Goal: Task Accomplishment & Management: Use online tool/utility

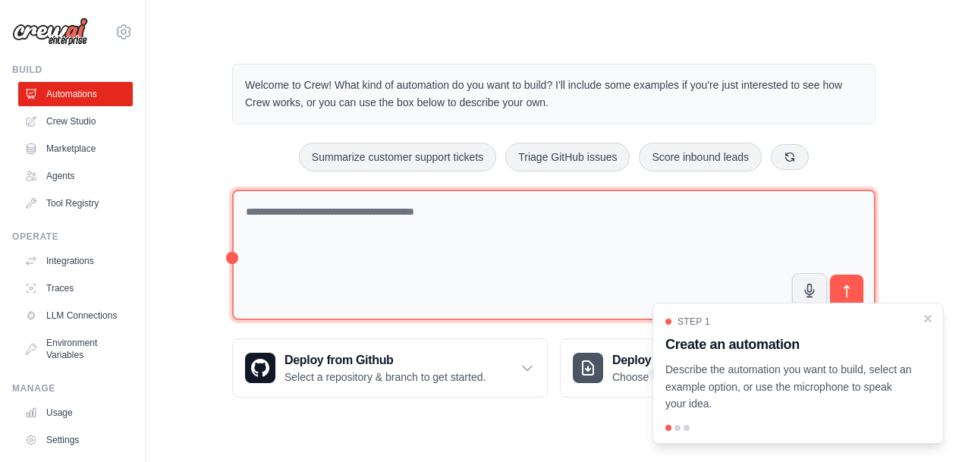
click at [346, 219] on textarea at bounding box center [553, 255] width 643 height 131
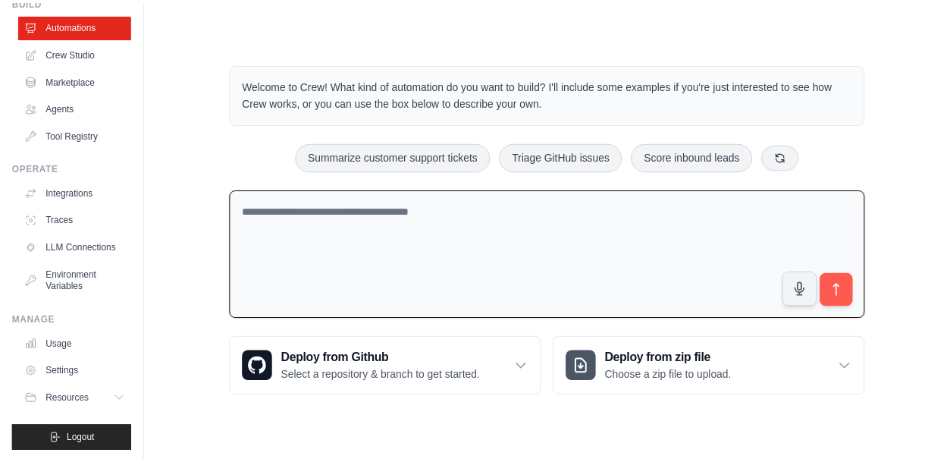
scroll to position [83, 0]
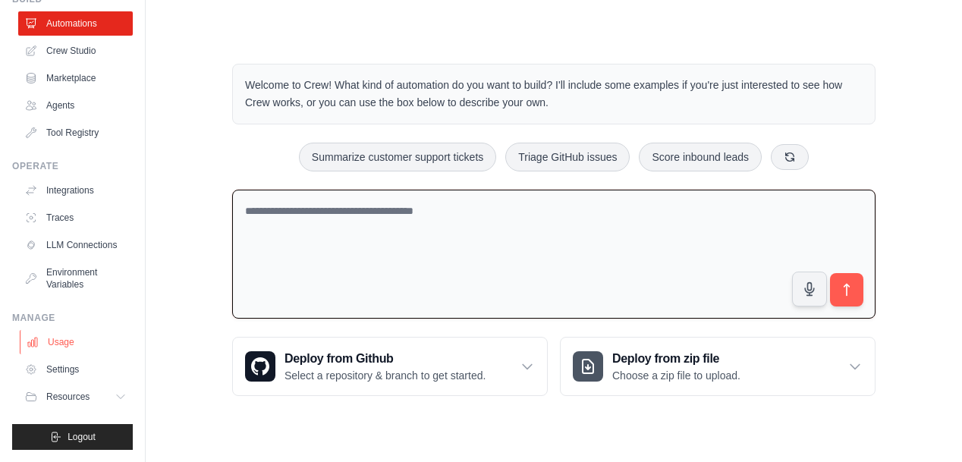
click at [78, 344] on link "Usage" at bounding box center [77, 342] width 115 height 24
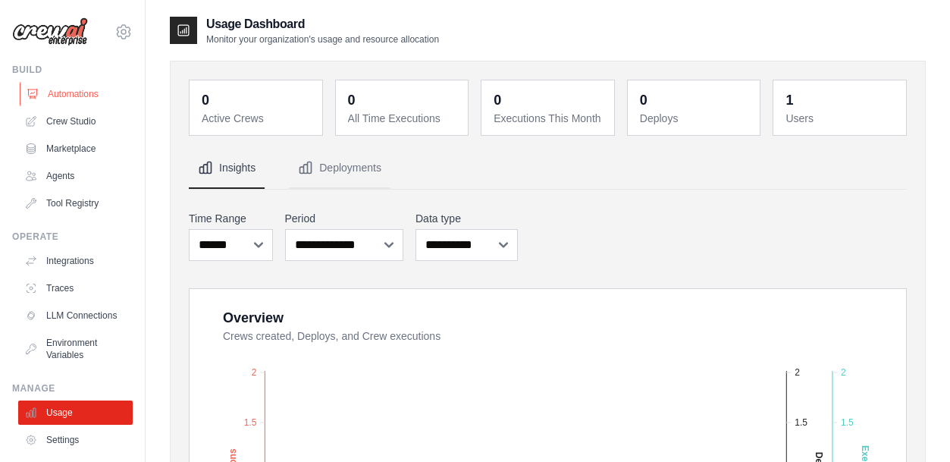
click at [73, 99] on link "Automations" at bounding box center [77, 94] width 115 height 24
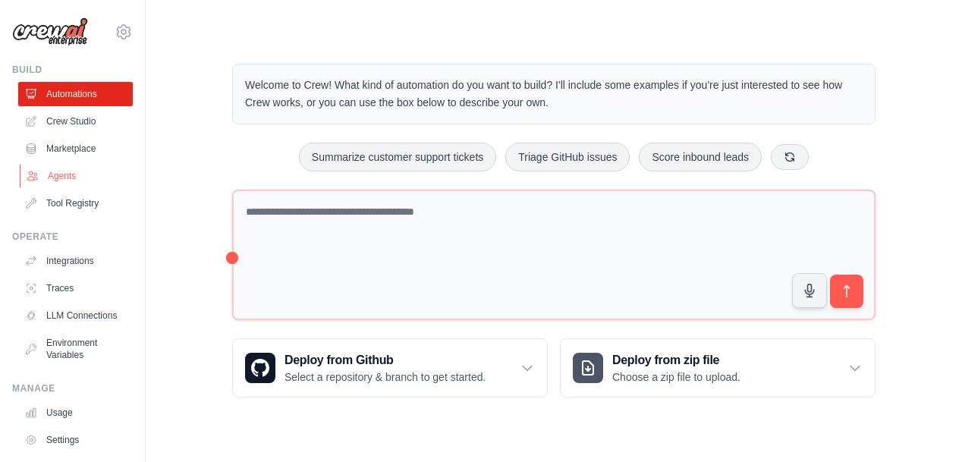
click at [58, 178] on link "Agents" at bounding box center [77, 176] width 115 height 24
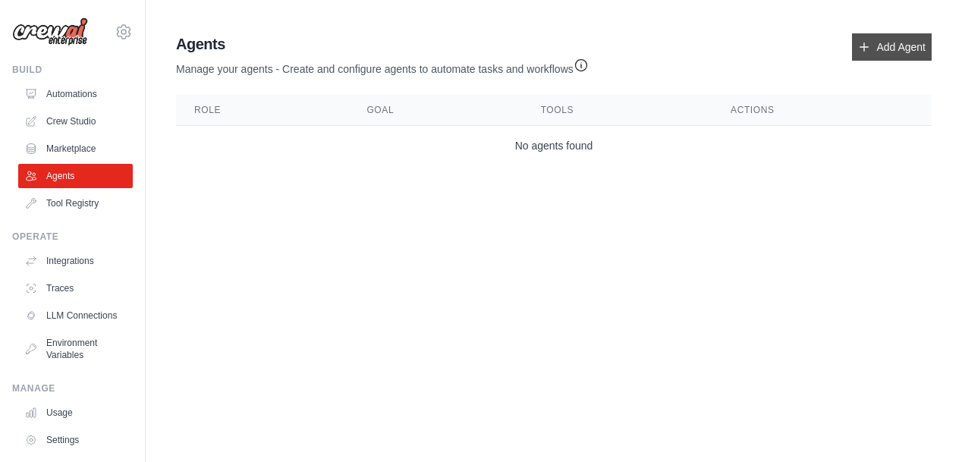
click at [885, 49] on link "Add Agent" at bounding box center [892, 46] width 80 height 27
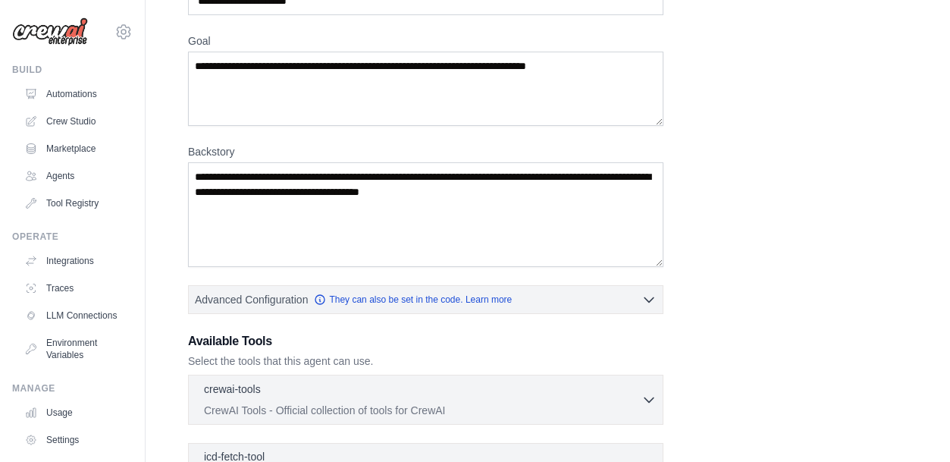
scroll to position [328, 0]
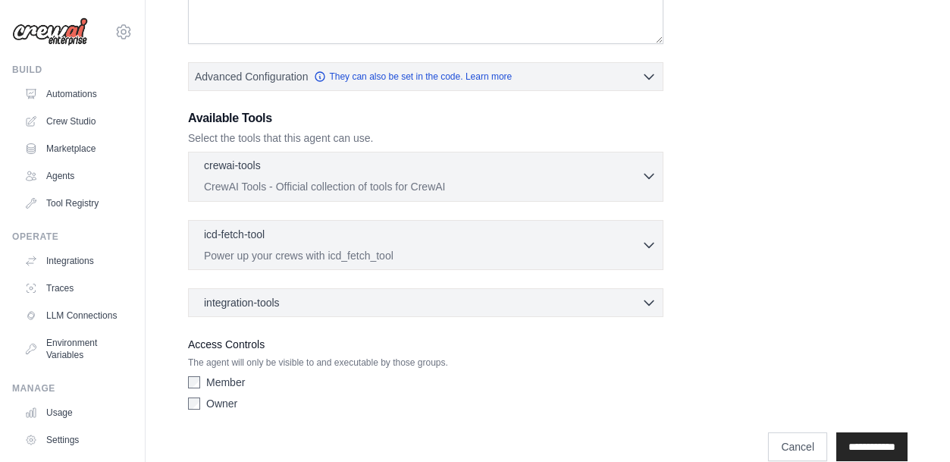
click at [541, 185] on p "CrewAI Tools - Official collection of tools for CrewAI" at bounding box center [423, 186] width 438 height 15
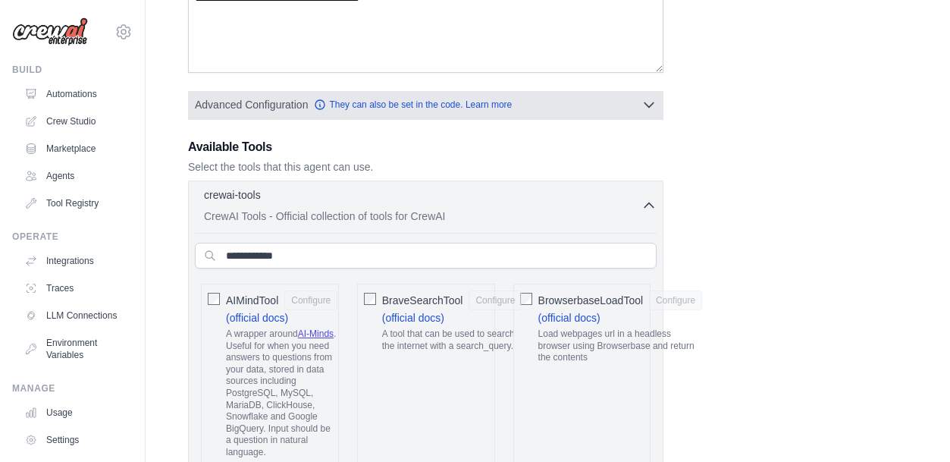
scroll to position [162, 0]
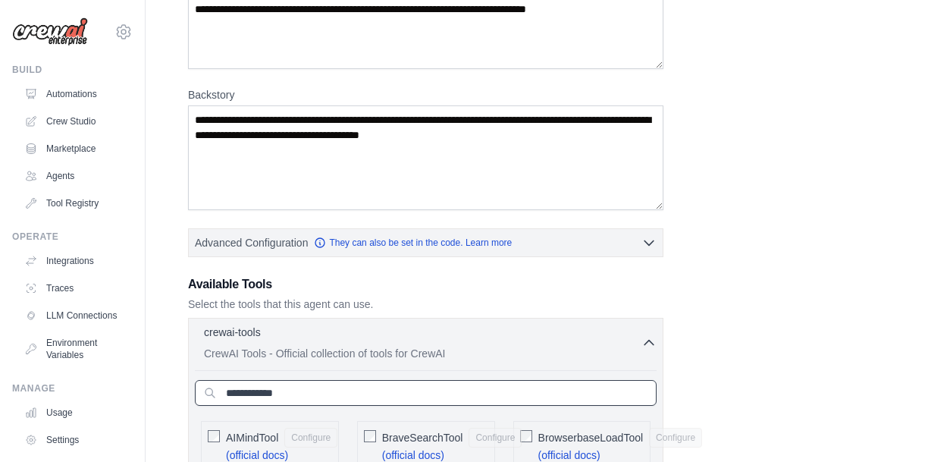
click at [273, 392] on input "text" at bounding box center [426, 393] width 462 height 26
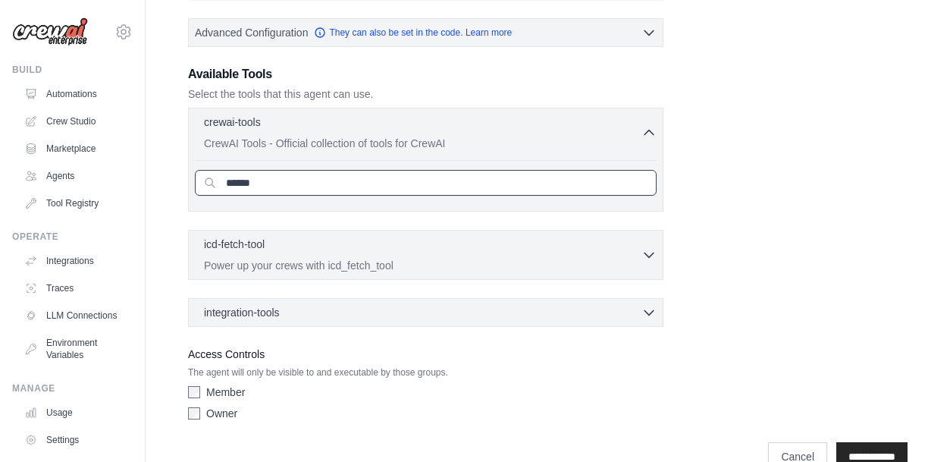
scroll to position [380, 0]
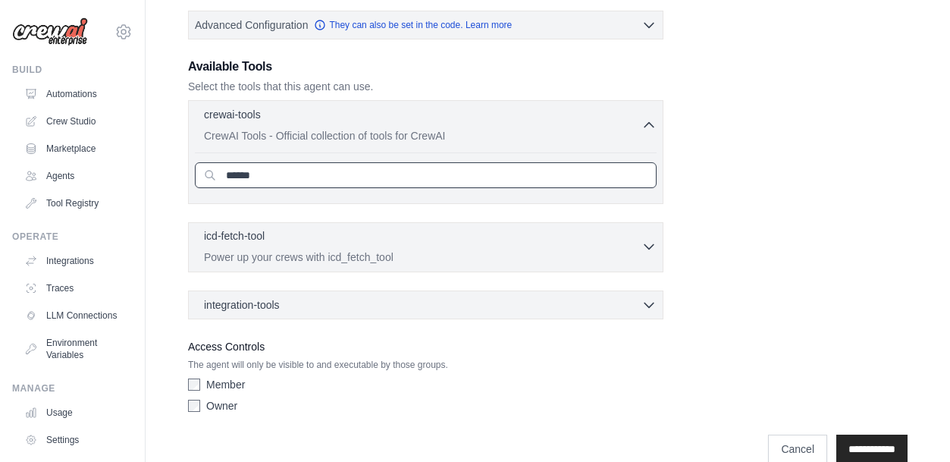
type input "******"
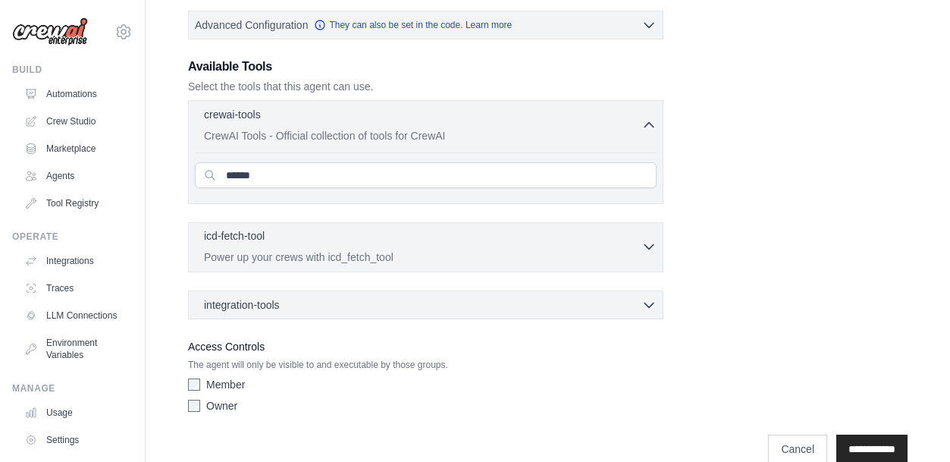
click at [405, 255] on p "Power up your crews with icd_fetch_tool" at bounding box center [423, 256] width 438 height 15
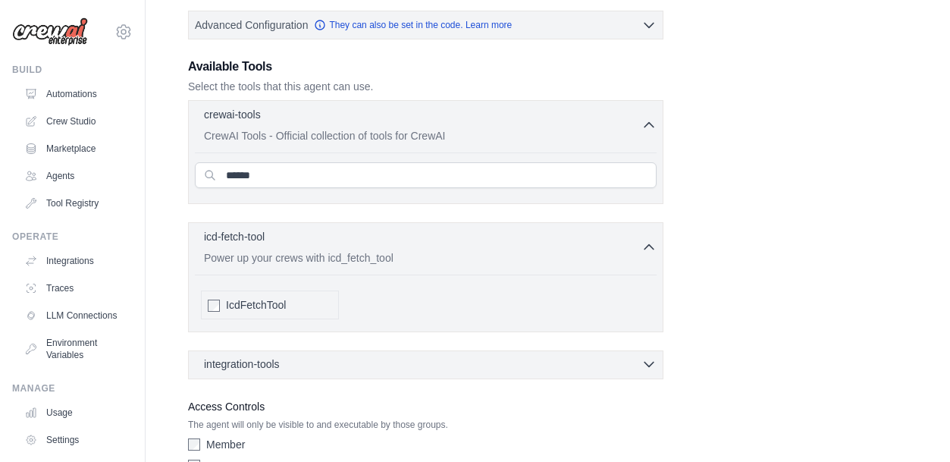
click at [249, 359] on span "integration-tools" at bounding box center [242, 363] width 76 height 15
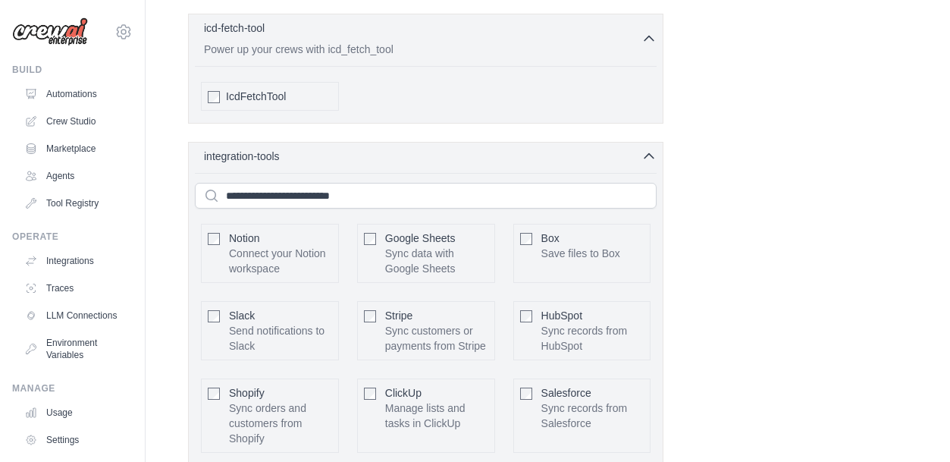
scroll to position [592, 0]
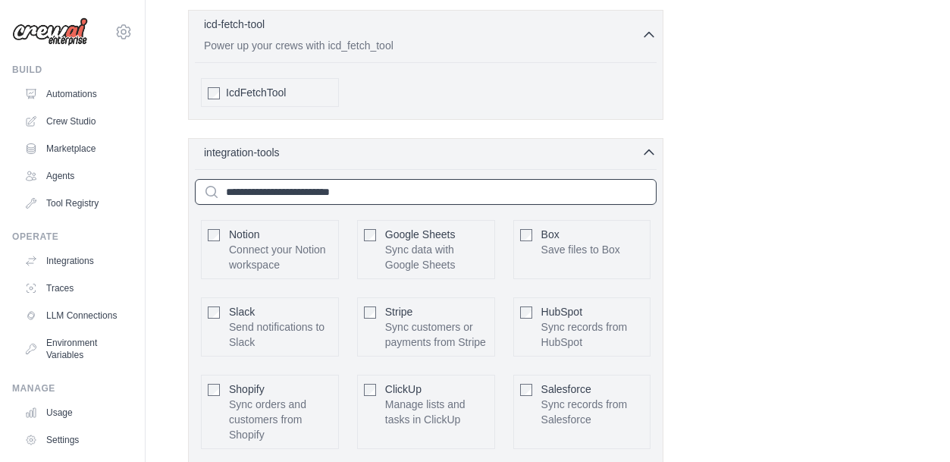
click at [289, 182] on input "text" at bounding box center [426, 192] width 462 height 26
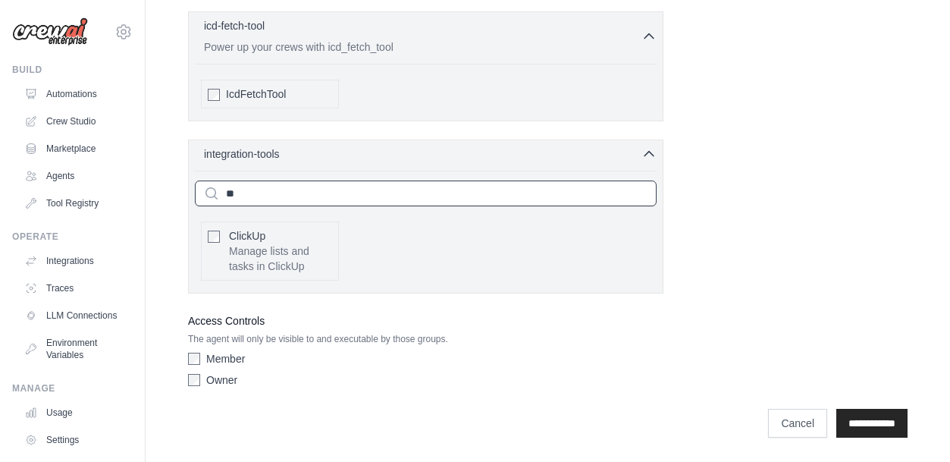
scroll to position [519, 0]
type input "*"
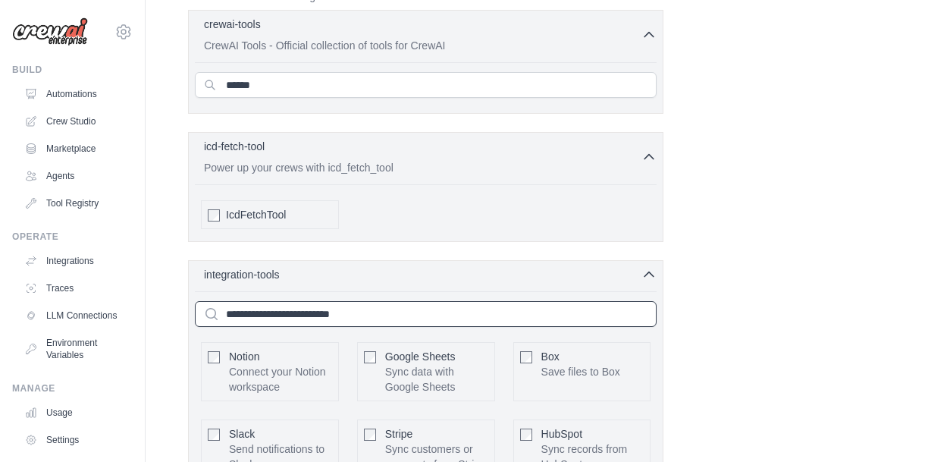
scroll to position [300, 0]
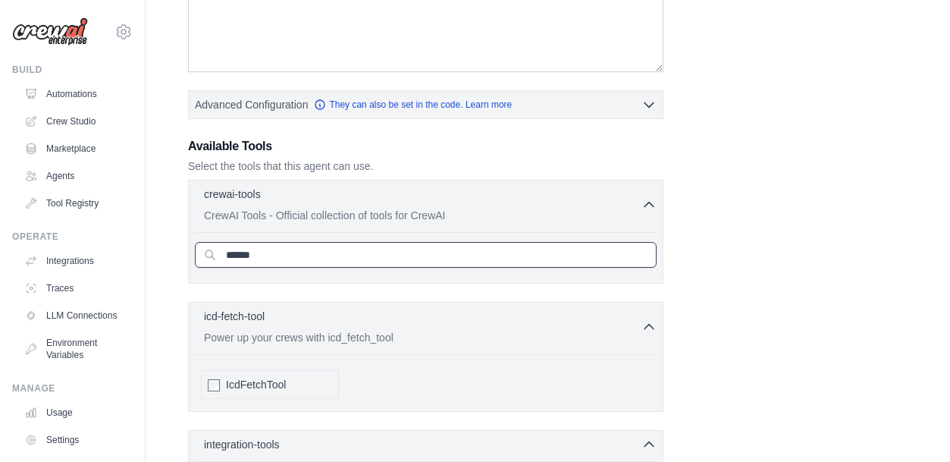
click at [311, 264] on input "******" at bounding box center [426, 255] width 462 height 26
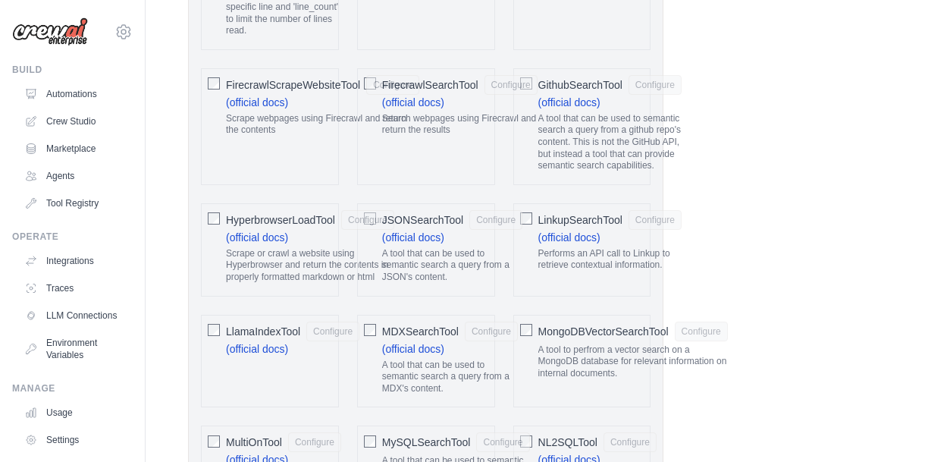
scroll to position [1543, 0]
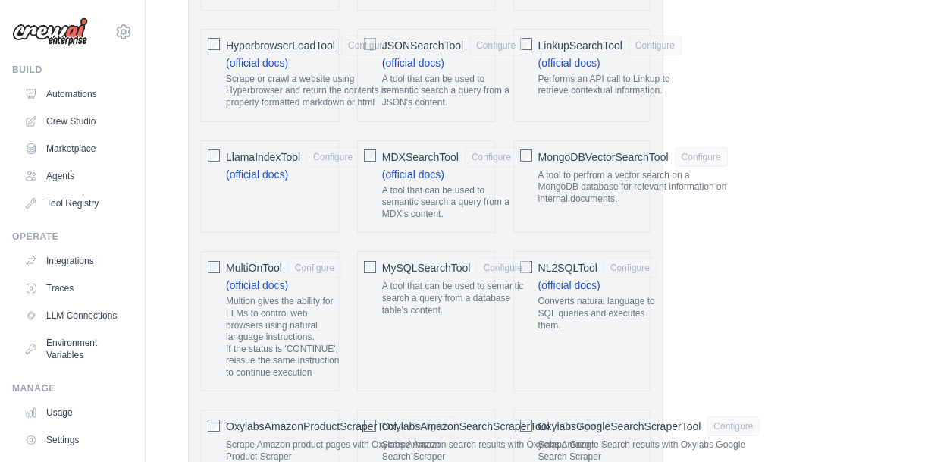
click at [57, 26] on img at bounding box center [50, 31] width 76 height 29
click at [55, 38] on img at bounding box center [50, 31] width 76 height 29
drag, startPoint x: 39, startPoint y: 75, endPoint x: 55, endPoint y: 87, distance: 19.4
click at [39, 77] on div "Build Automations Crew Studio Marketplace Agents" at bounding box center [72, 140] width 121 height 152
click at [58, 89] on link "Automations" at bounding box center [77, 94] width 115 height 24
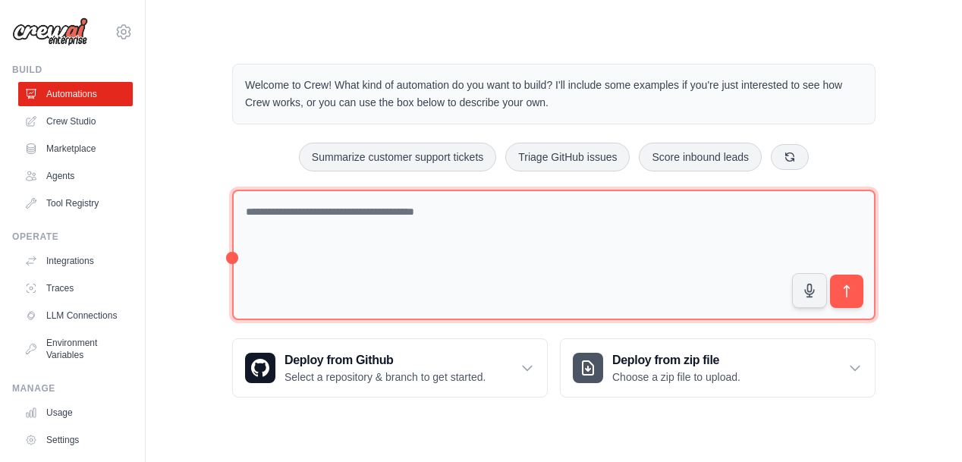
click at [400, 200] on textarea at bounding box center [553, 255] width 643 height 131
type textarea "**********"
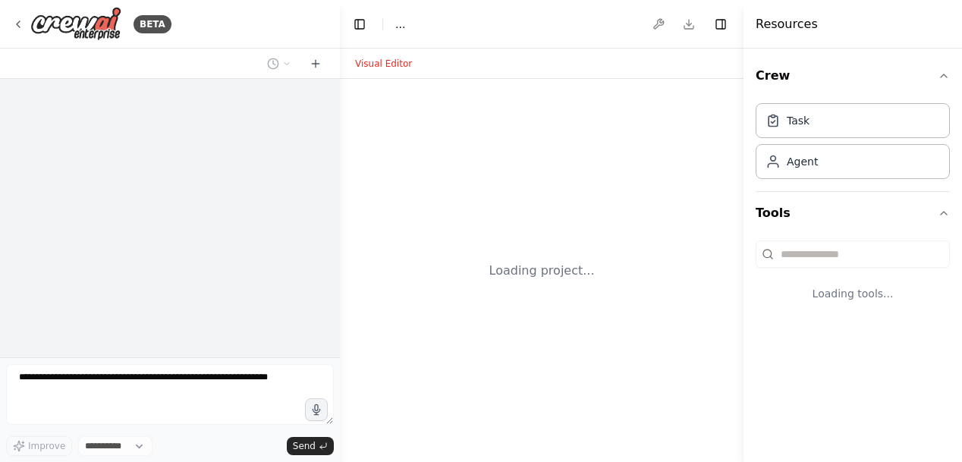
select select "****"
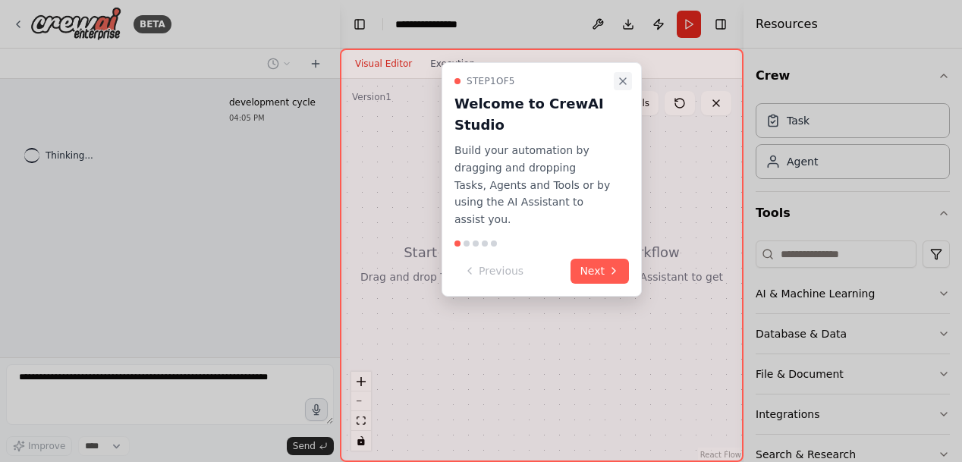
click at [620, 83] on icon "Close walkthrough" at bounding box center [623, 81] width 12 height 12
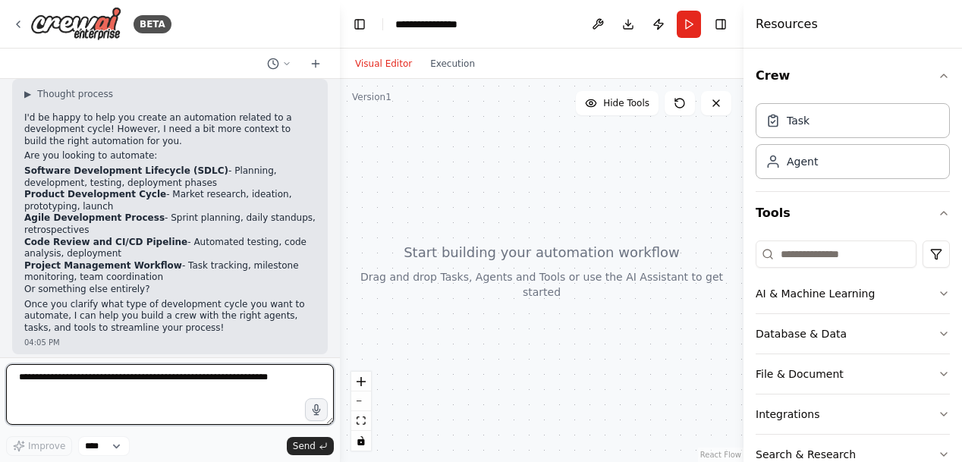
scroll to position [71, 0]
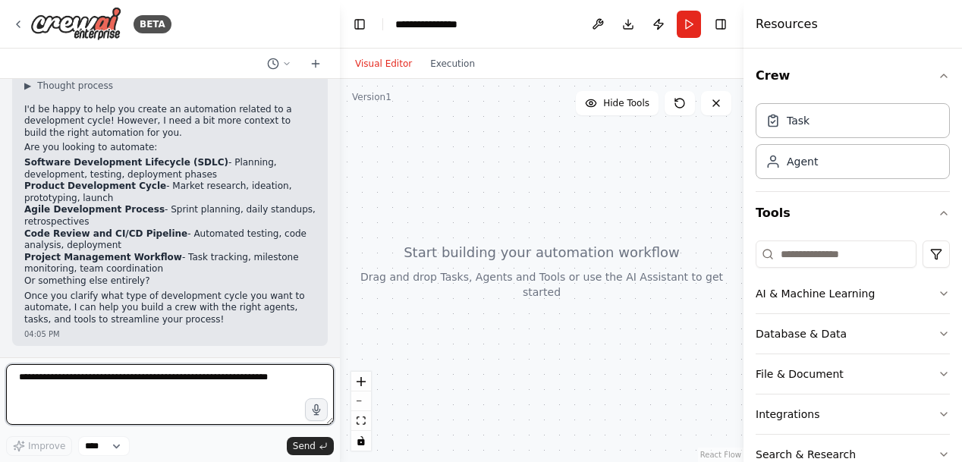
click at [90, 389] on textarea at bounding box center [170, 394] width 328 height 61
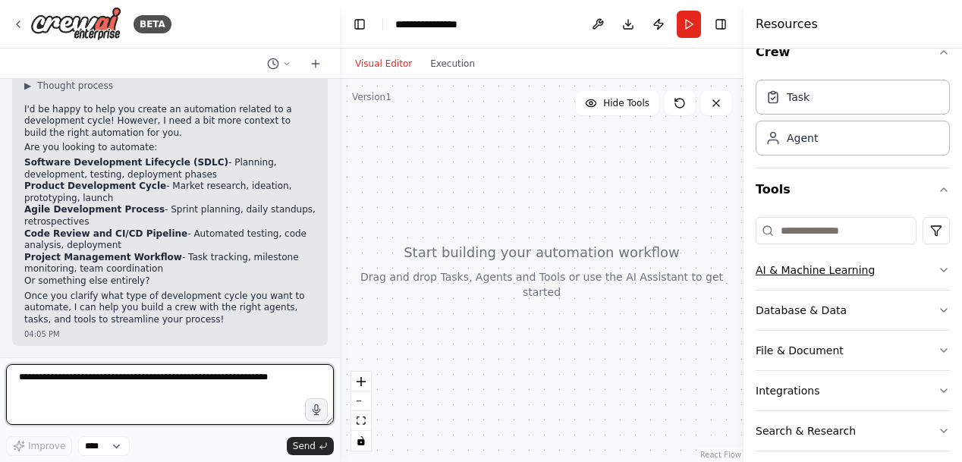
scroll to position [22, 0]
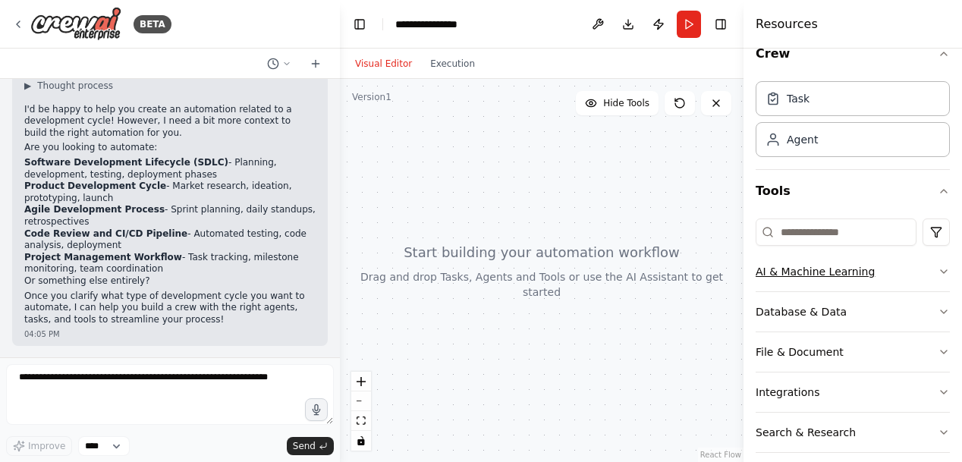
click at [880, 274] on button "AI & Machine Learning" at bounding box center [852, 271] width 194 height 39
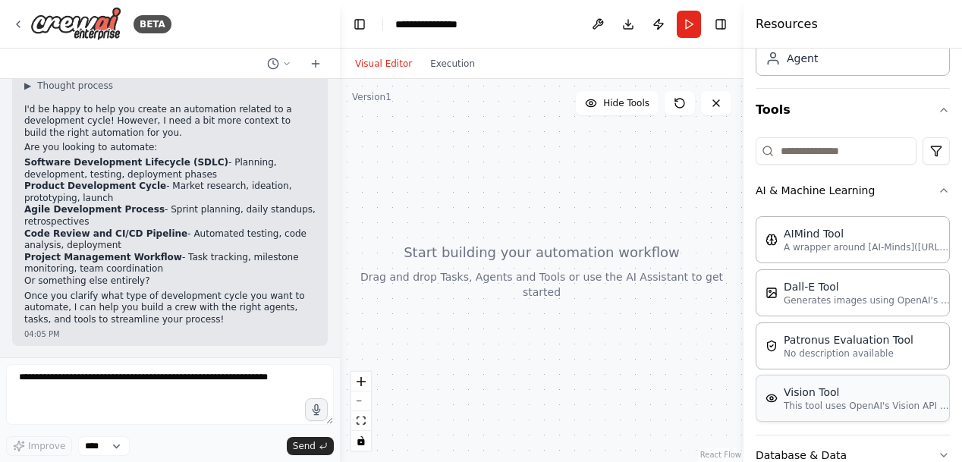
scroll to position [0, 0]
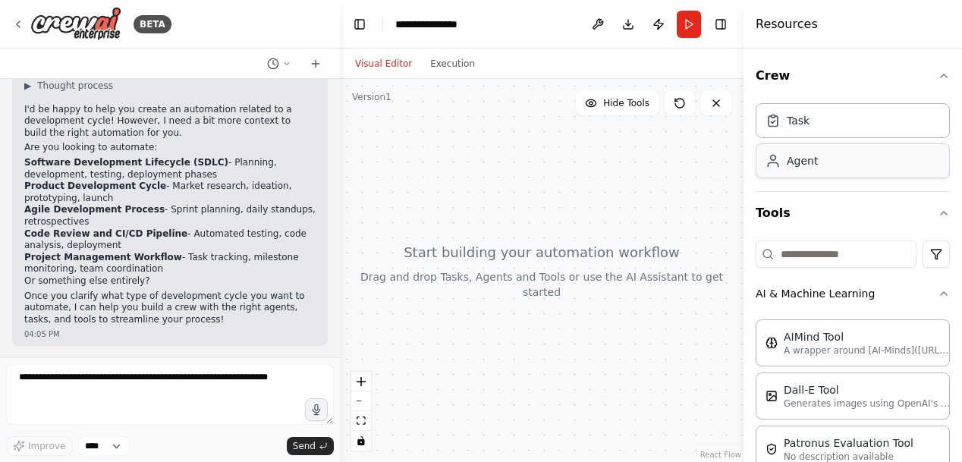
click at [817, 162] on div "Agent" at bounding box center [852, 160] width 194 height 35
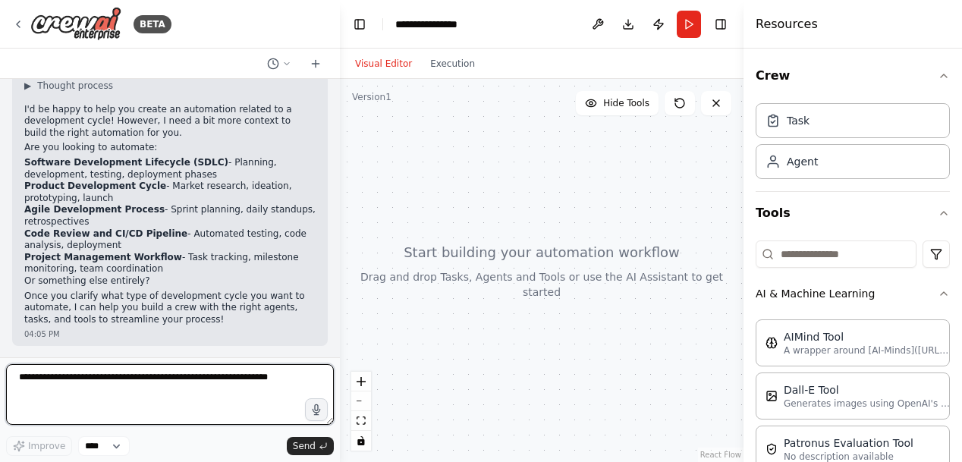
click at [93, 381] on textarea at bounding box center [170, 394] width 328 height 61
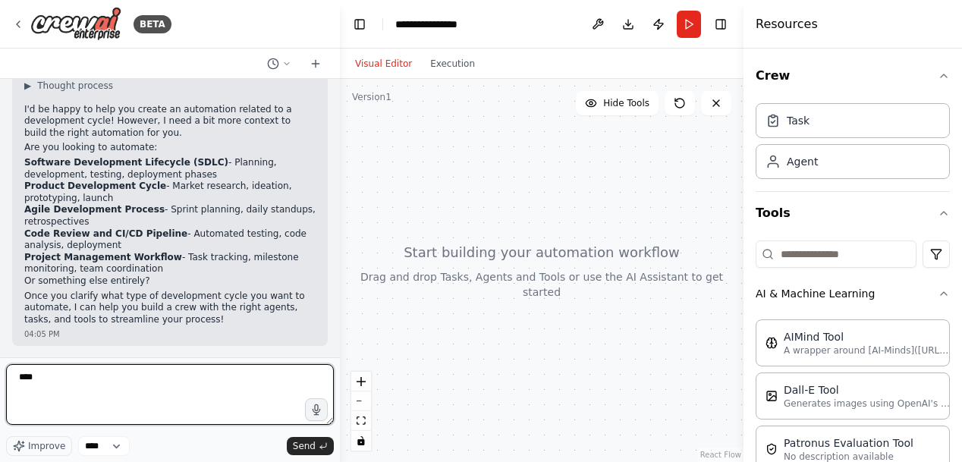
type textarea "*****"
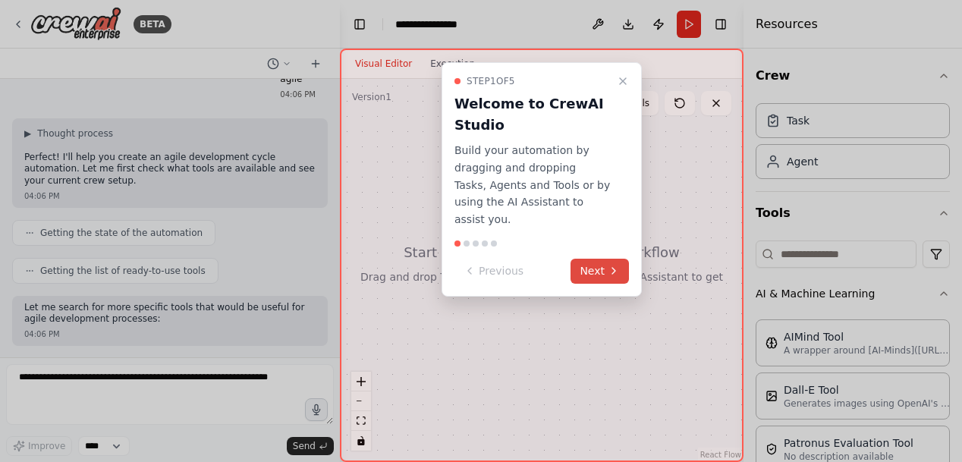
scroll to position [439, 0]
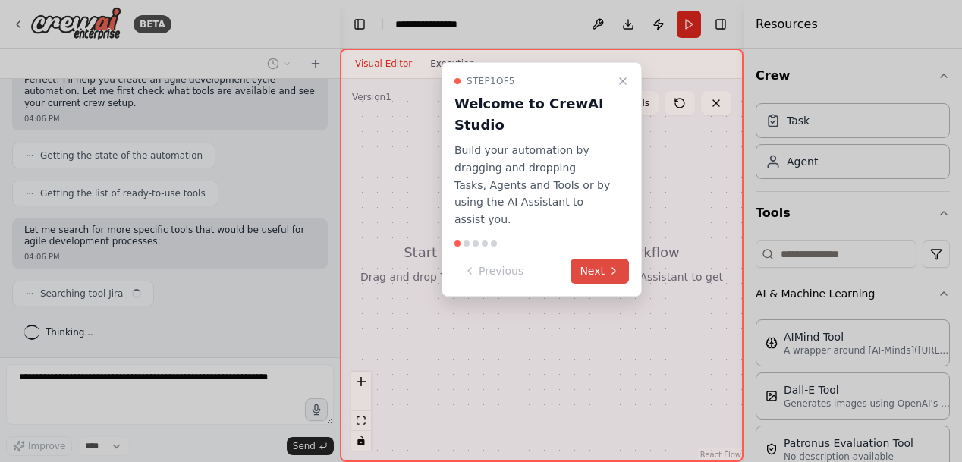
click at [608, 265] on icon at bounding box center [613, 271] width 12 height 12
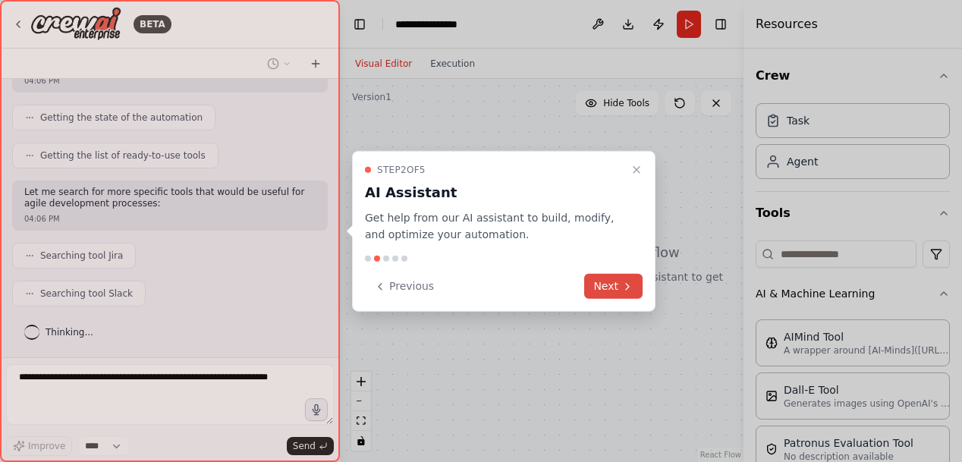
scroll to position [515, 0]
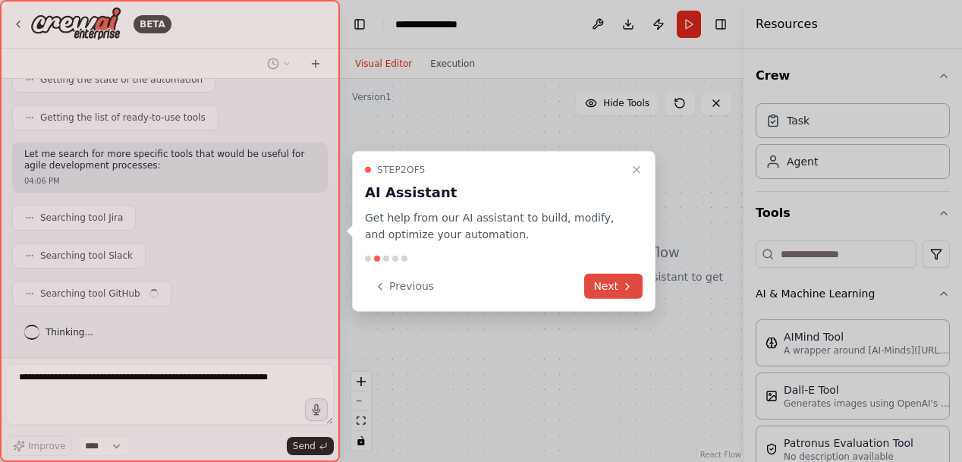
click at [626, 278] on button "Next" at bounding box center [613, 286] width 58 height 25
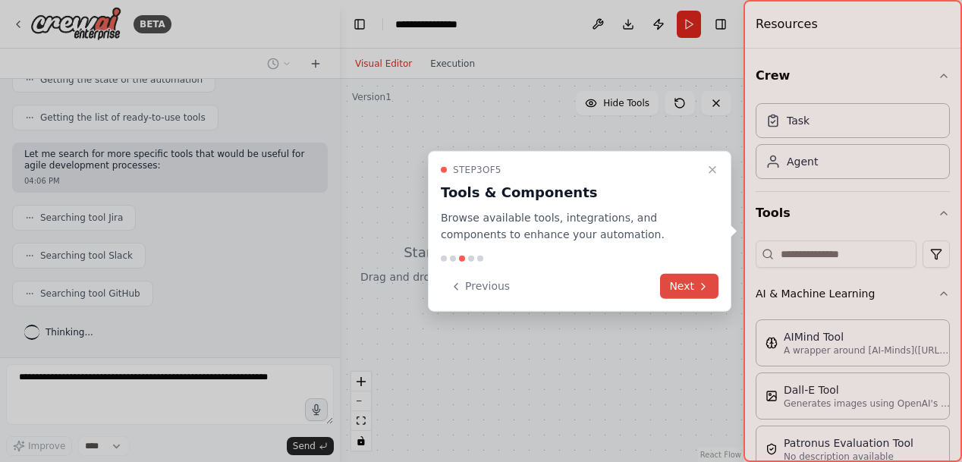
click at [689, 287] on button "Next" at bounding box center [689, 286] width 58 height 25
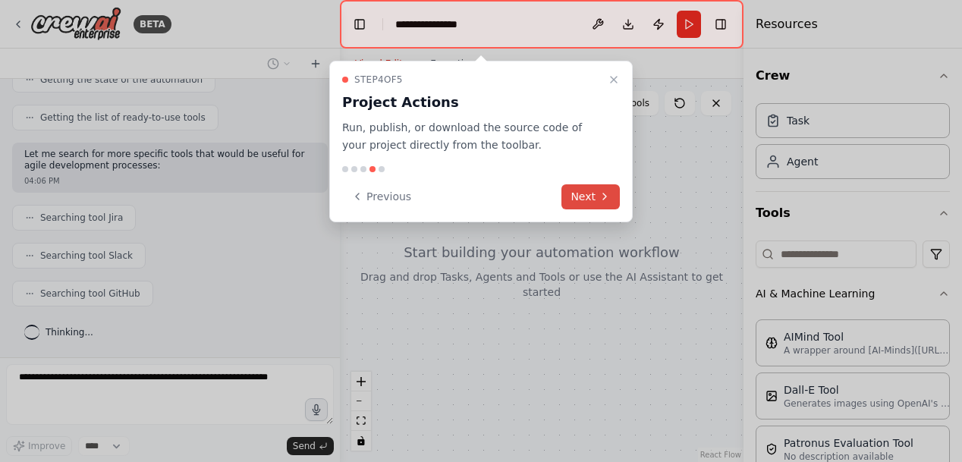
click at [579, 206] on button "Next" at bounding box center [590, 196] width 58 height 25
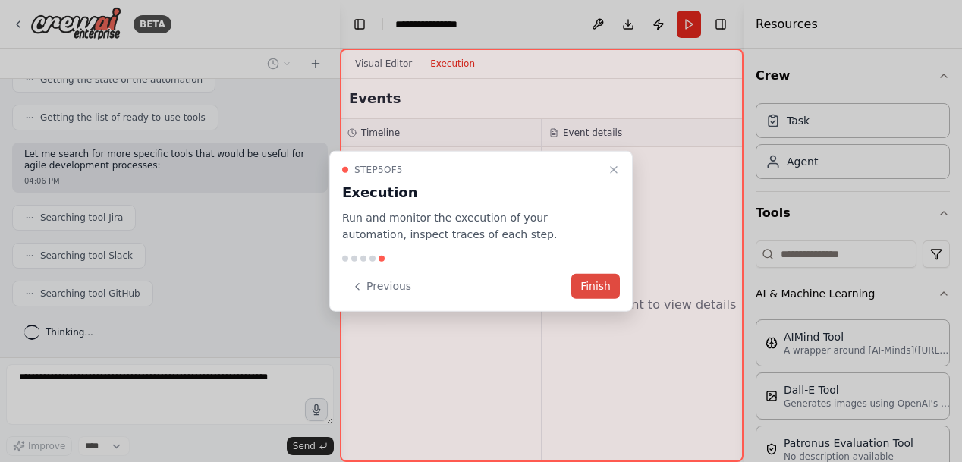
click at [601, 277] on button "Finish" at bounding box center [595, 286] width 49 height 25
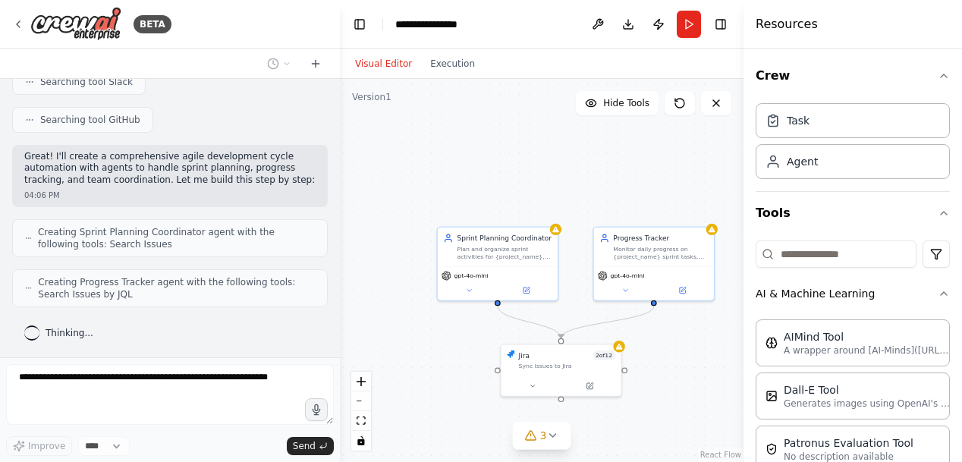
scroll to position [739, 0]
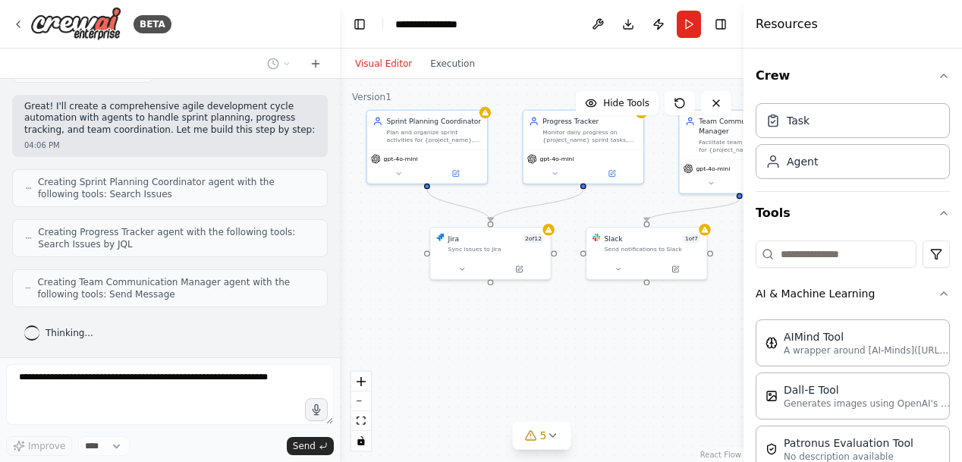
drag, startPoint x: 422, startPoint y: 359, endPoint x: 340, endPoint y: 244, distance: 140.8
click at [332, 242] on div "BETA development cycle 04:05 PM ▶ Thought process I'd be happy to help you crea…" at bounding box center [481, 231] width 962 height 462
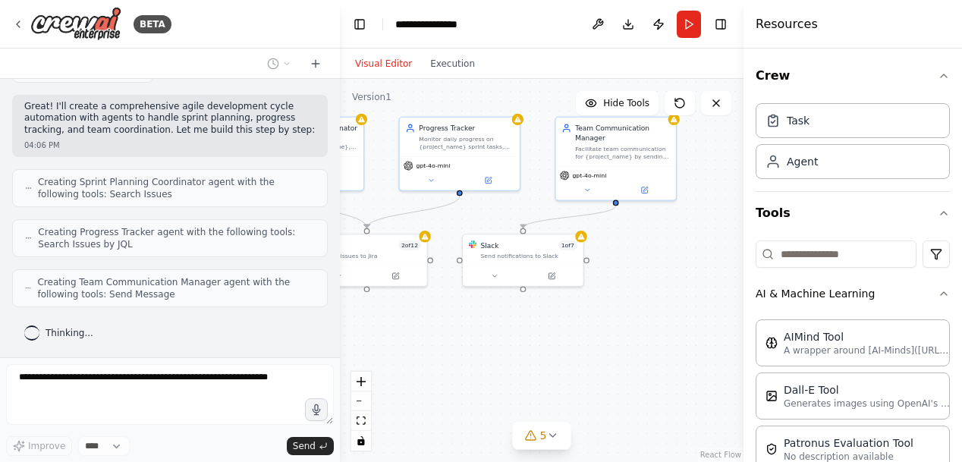
drag, startPoint x: 597, startPoint y: 351, endPoint x: 493, endPoint y: 356, distance: 104.0
click at [493, 359] on div ".deletable-edge-delete-btn { width: 20px; height: 20px; border: 0px solid #ffff…" at bounding box center [541, 270] width 403 height 383
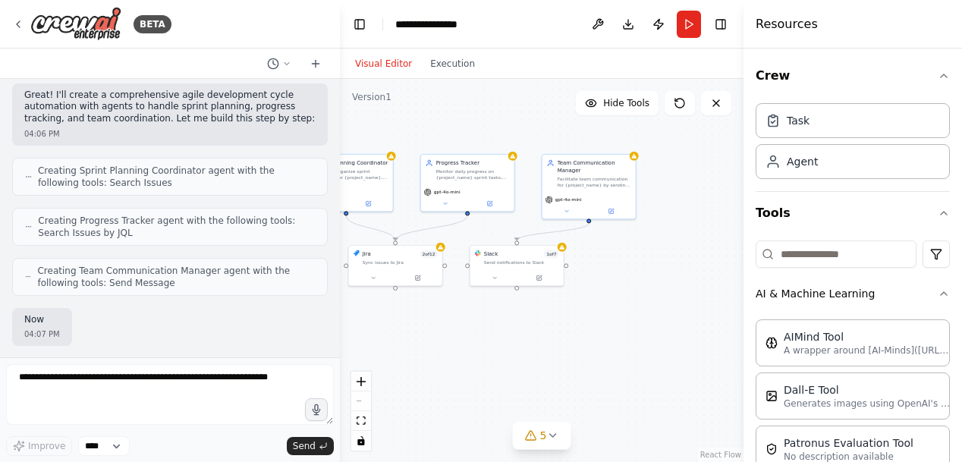
scroll to position [827, 0]
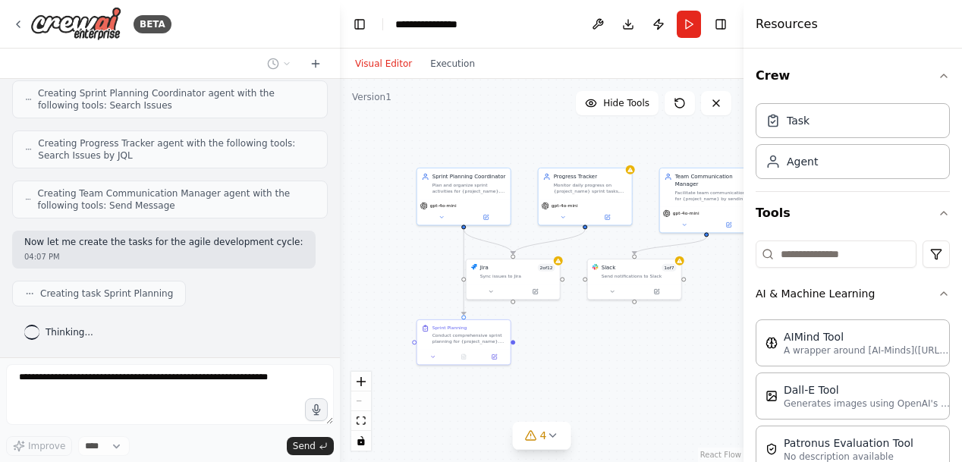
drag, startPoint x: 419, startPoint y: 346, endPoint x: 537, endPoint y: 359, distance: 118.3
click at [537, 359] on div ".deletable-edge-delete-btn { width: 20px; height: 20px; border: 0px solid #ffff…" at bounding box center [541, 270] width 403 height 383
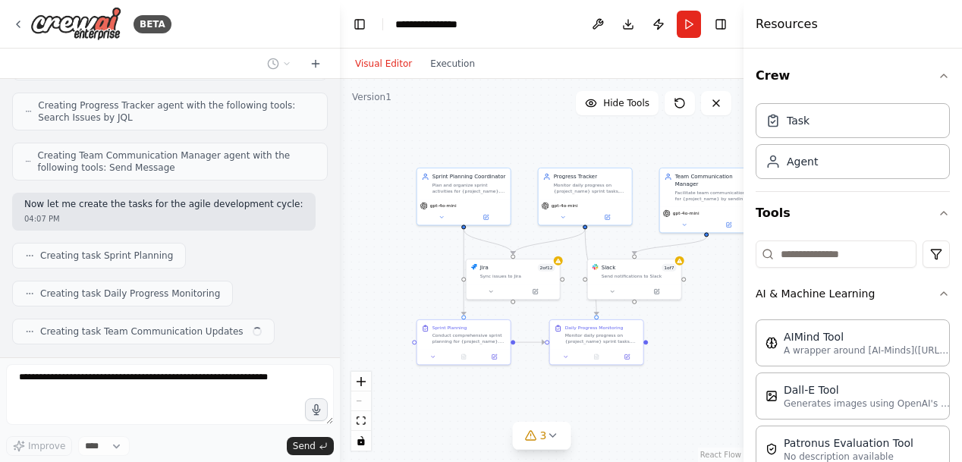
scroll to position [903, 0]
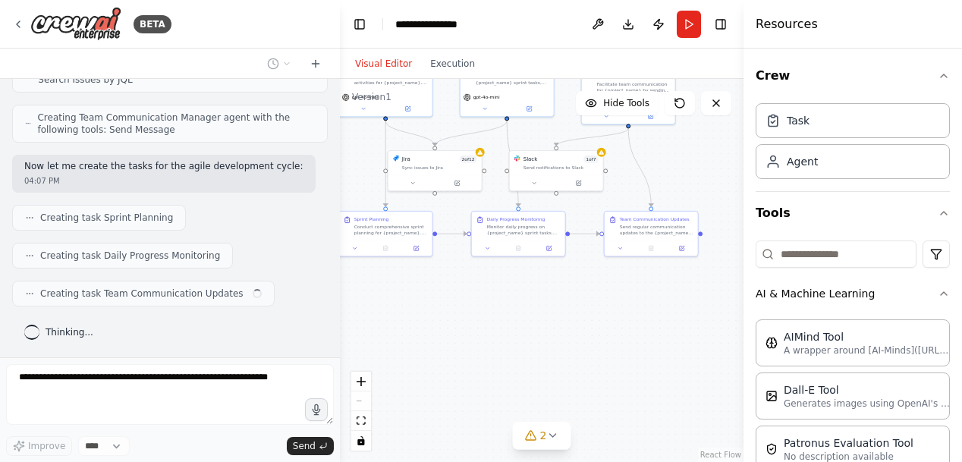
drag, startPoint x: 404, startPoint y: 261, endPoint x: 326, endPoint y: 152, distance: 133.6
click at [326, 152] on div "BETA development cycle 04:05 PM ▶ Thought process I'd be happy to help you crea…" at bounding box center [481, 231] width 962 height 462
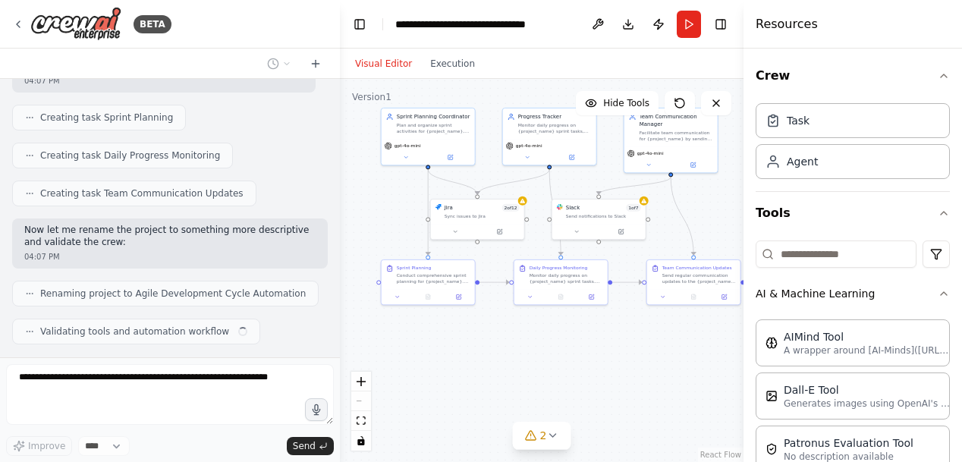
scroll to position [1041, 0]
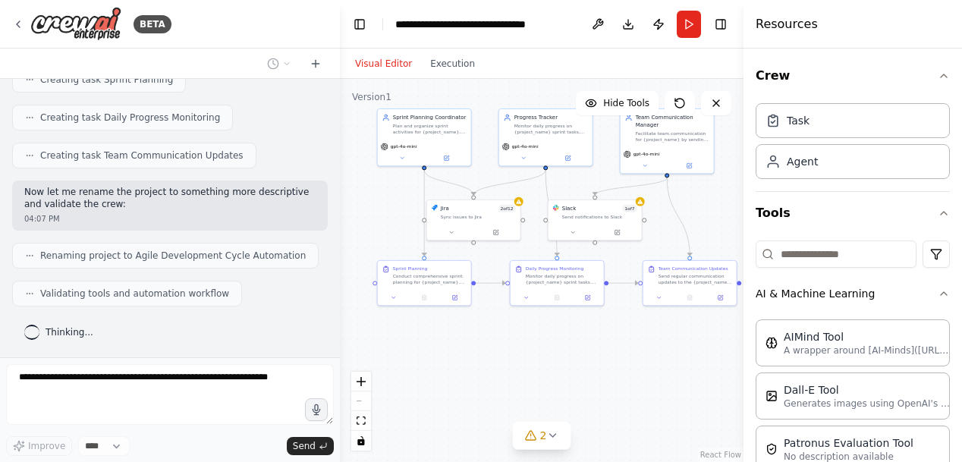
drag, startPoint x: 532, startPoint y: 329, endPoint x: 570, endPoint y: 378, distance: 62.7
click at [570, 378] on div ".deletable-edge-delete-btn { width: 20px; height: 20px; border: 0px solid #ffff…" at bounding box center [541, 270] width 403 height 383
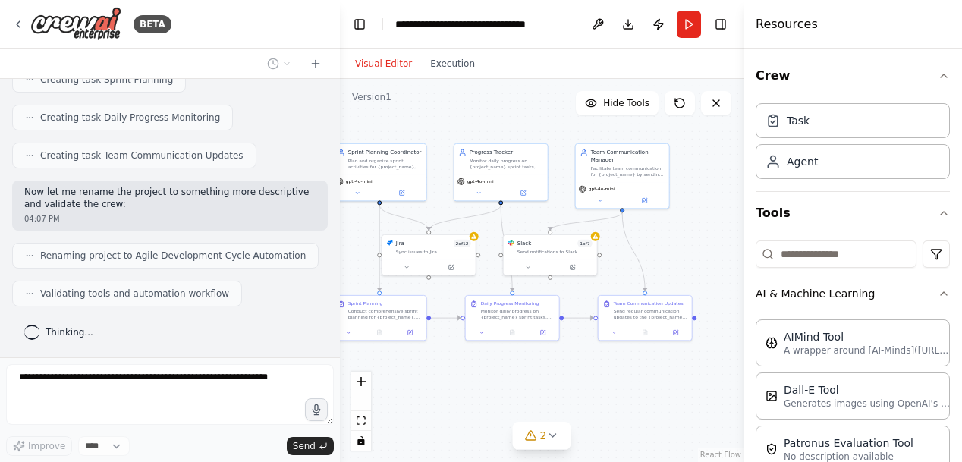
drag, startPoint x: 642, startPoint y: 364, endPoint x: 597, endPoint y: 399, distance: 56.7
click at [597, 399] on div ".deletable-edge-delete-btn { width: 20px; height: 20px; border: 0px solid #ffff…" at bounding box center [541, 270] width 403 height 383
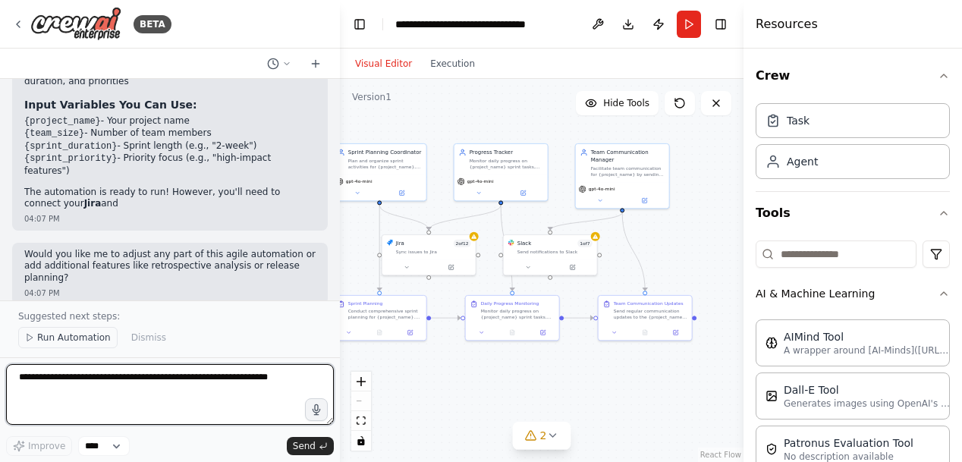
scroll to position [1663, 0]
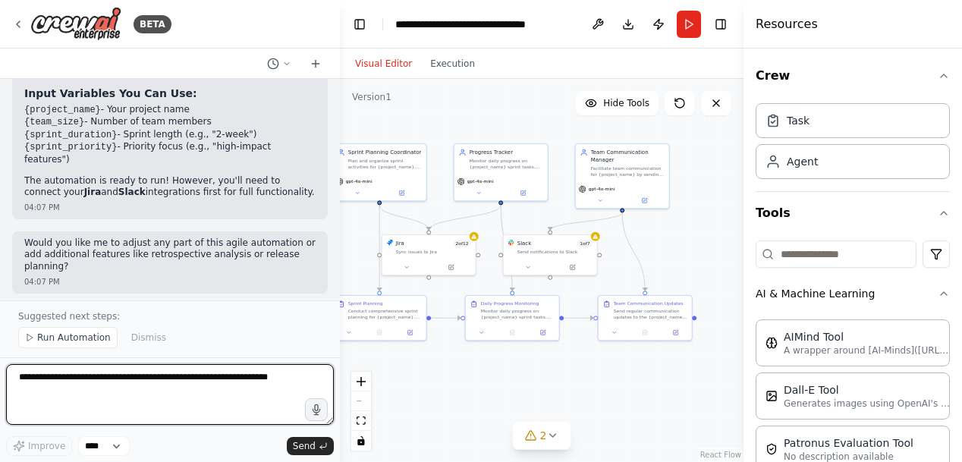
click at [90, 406] on textarea at bounding box center [170, 394] width 328 height 61
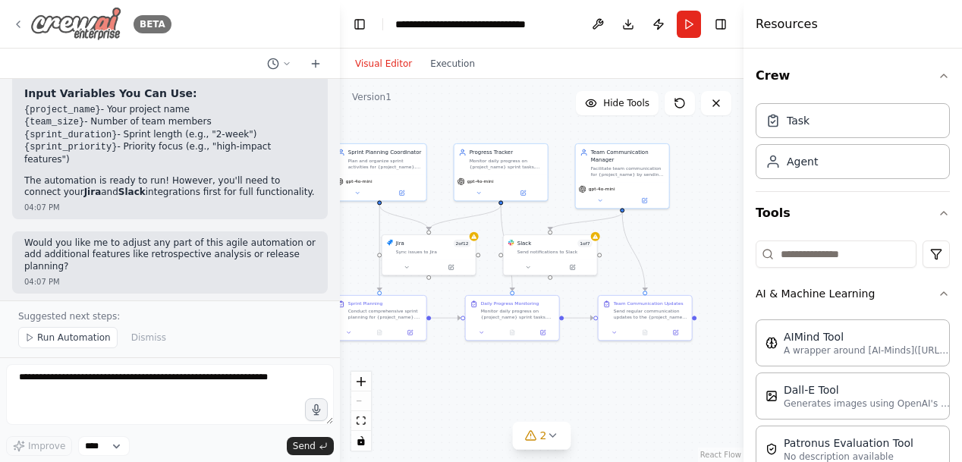
click at [23, 20] on icon at bounding box center [18, 24] width 12 height 12
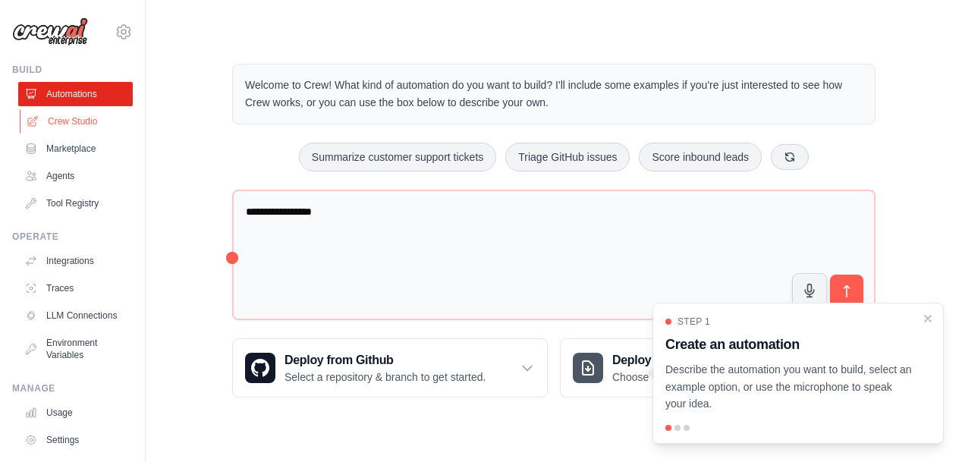
click at [77, 120] on link "Crew Studio" at bounding box center [77, 121] width 115 height 24
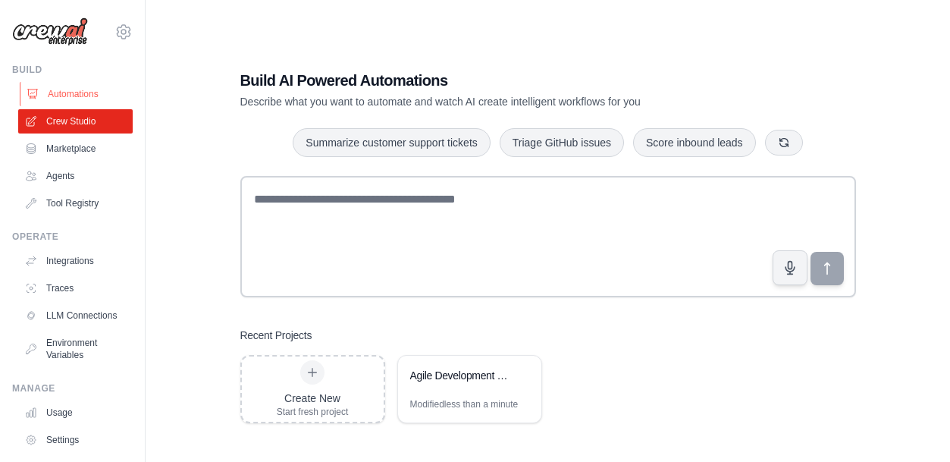
click at [86, 96] on link "Automations" at bounding box center [77, 94] width 115 height 24
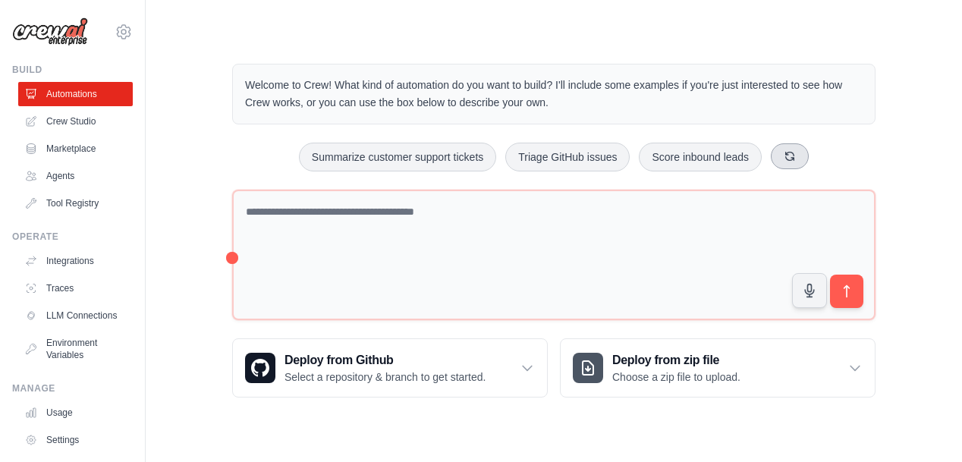
click at [796, 152] on button at bounding box center [789, 156] width 38 height 26
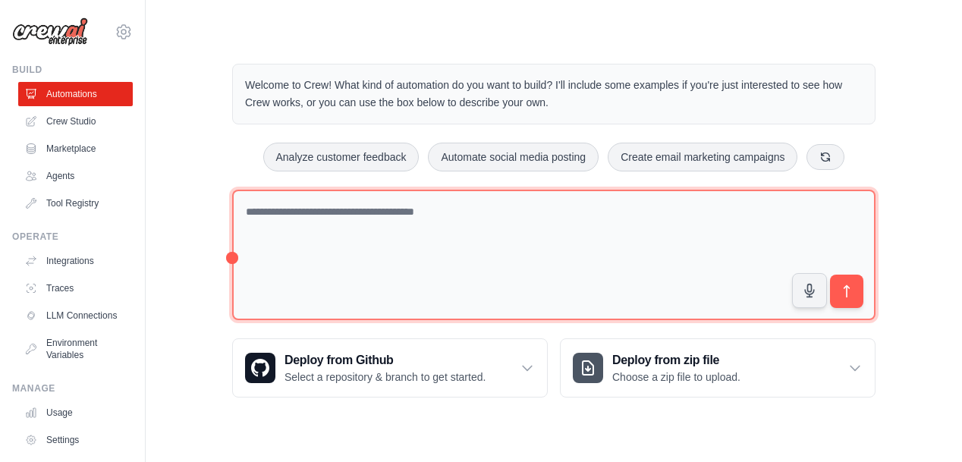
click at [362, 238] on textarea at bounding box center [553, 255] width 643 height 131
type textarea "*"
type textarea "**********"
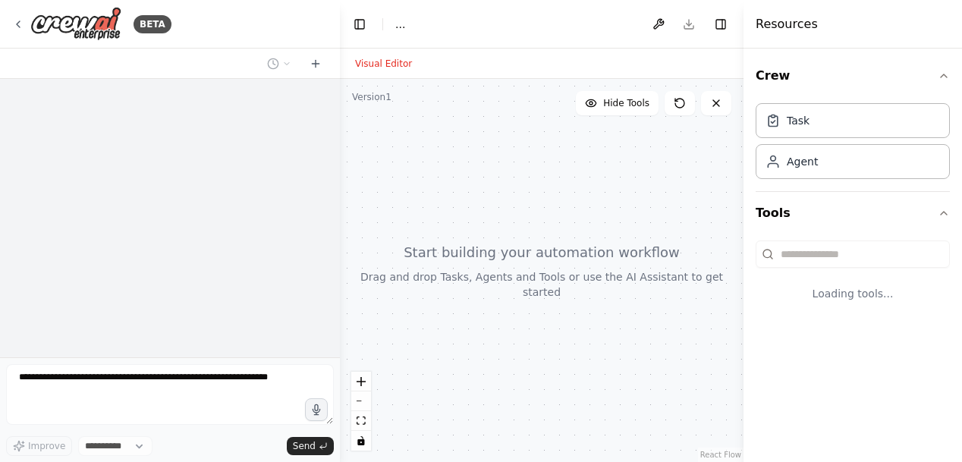
select select "****"
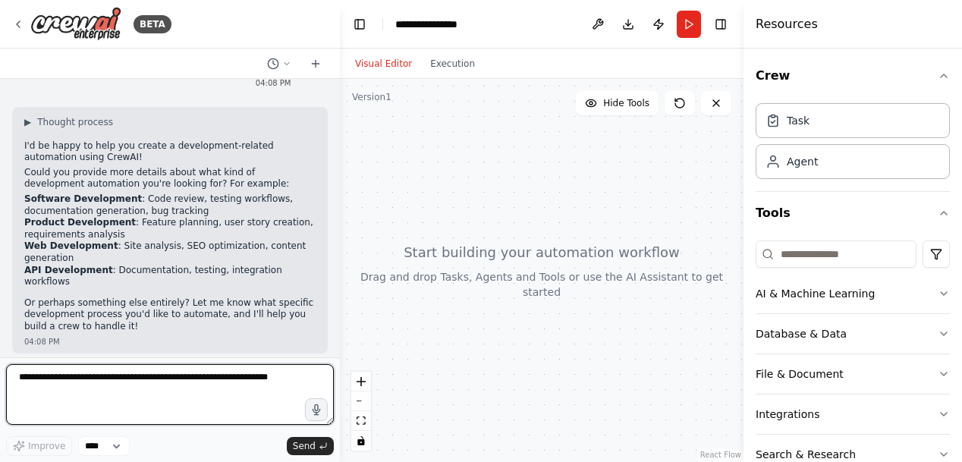
scroll to position [30, 0]
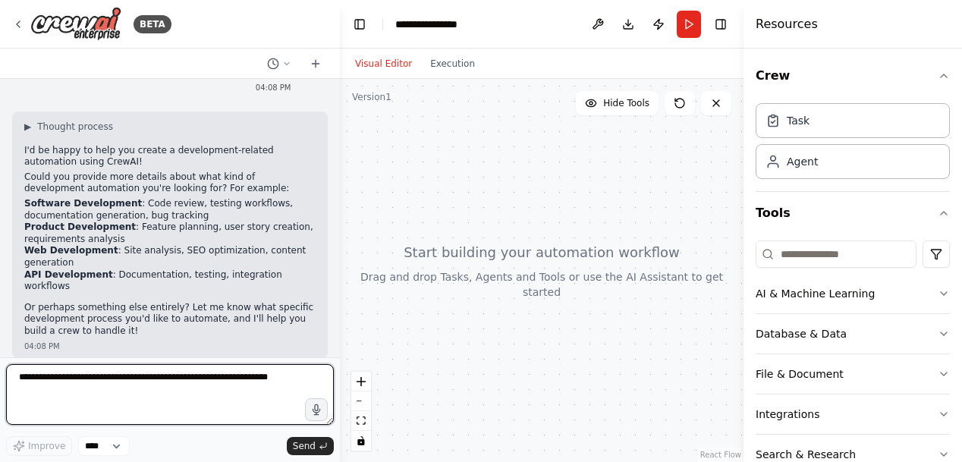
click at [132, 395] on textarea at bounding box center [170, 394] width 328 height 61
type textarea "**********"
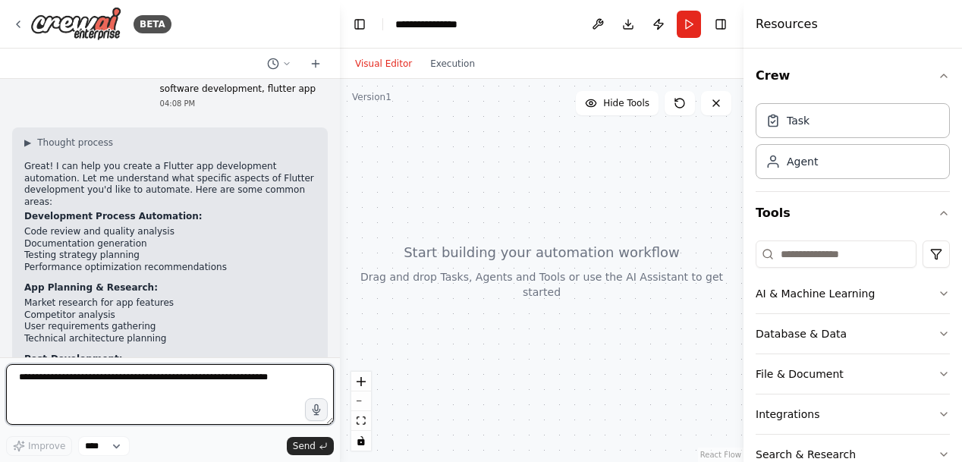
scroll to position [577, 0]
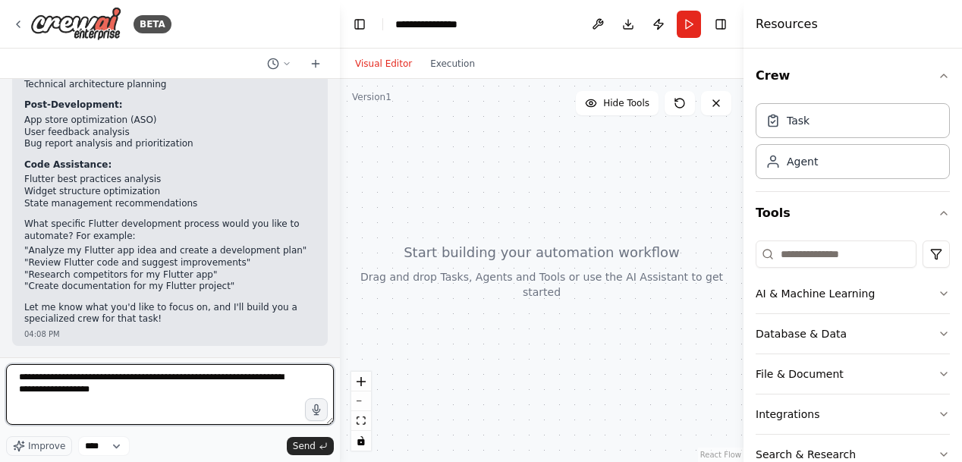
type textarea "**********"
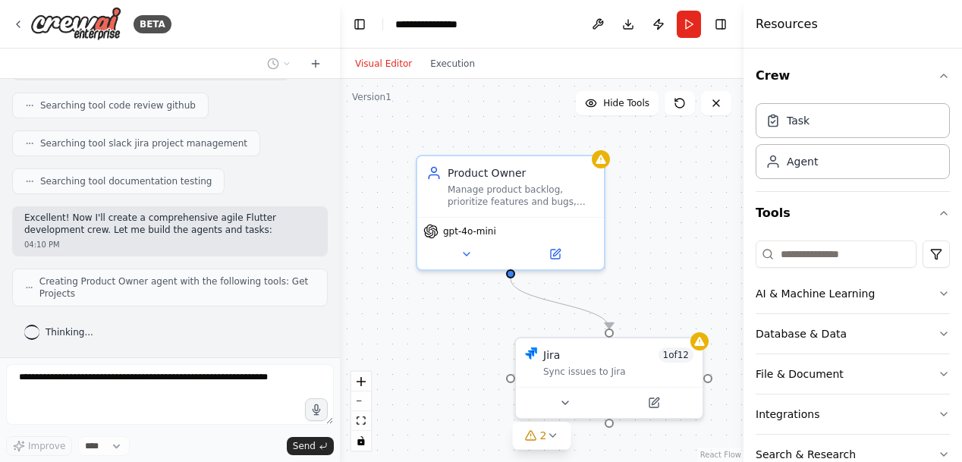
scroll to position [1156, 0]
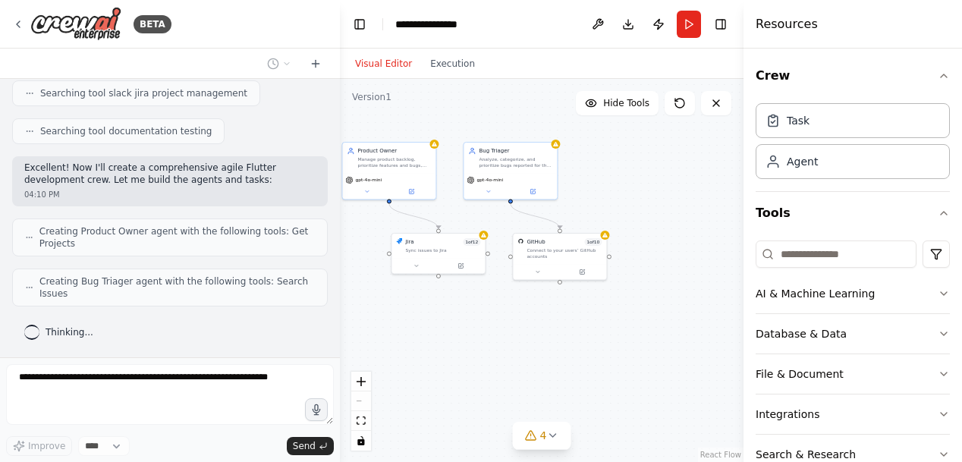
drag, startPoint x: 445, startPoint y: 369, endPoint x: 338, endPoint y: 263, distance: 150.1
click at [338, 263] on div "BETA development 04:08 PM ▶ Thought process I'd be happy to help you create a d…" at bounding box center [481, 231] width 962 height 462
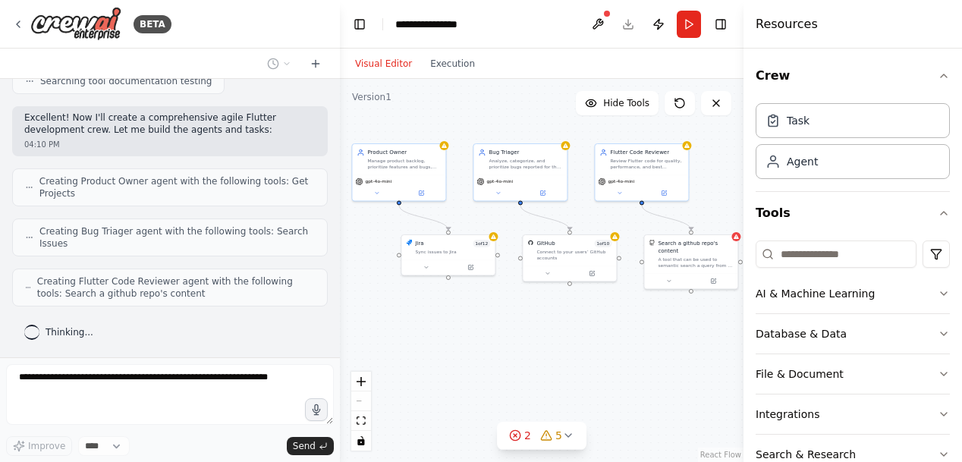
scroll to position [1257, 0]
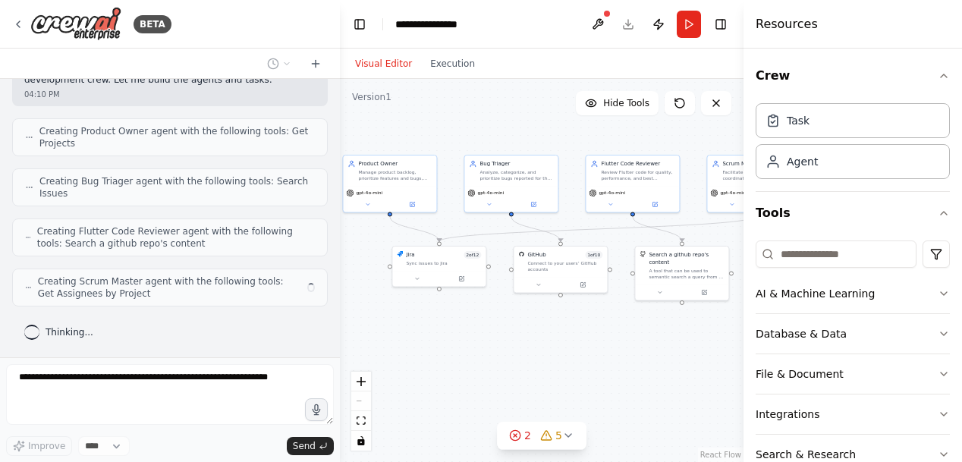
drag, startPoint x: 548, startPoint y: 338, endPoint x: 548, endPoint y: 351, distance: 12.9
click at [548, 351] on div ".deletable-edge-delete-btn { width: 20px; height: 20px; border: 0px solid #ffff…" at bounding box center [541, 270] width 403 height 383
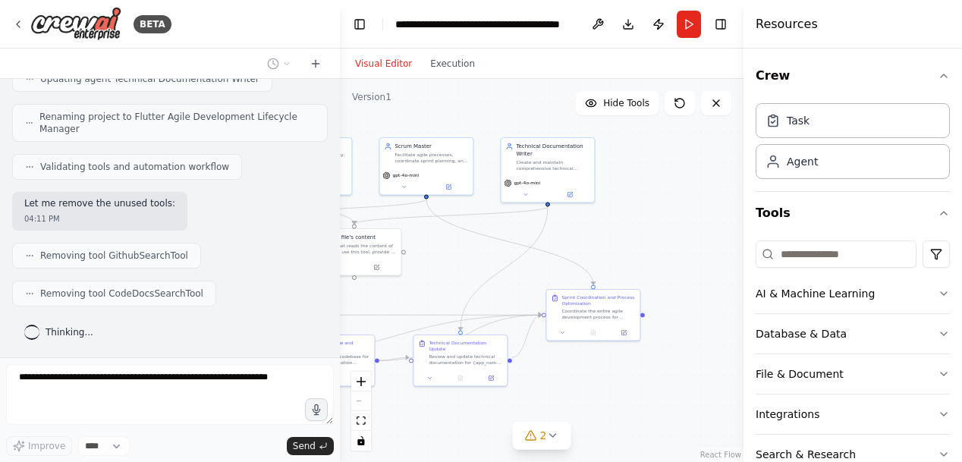
scroll to position [2126, 0]
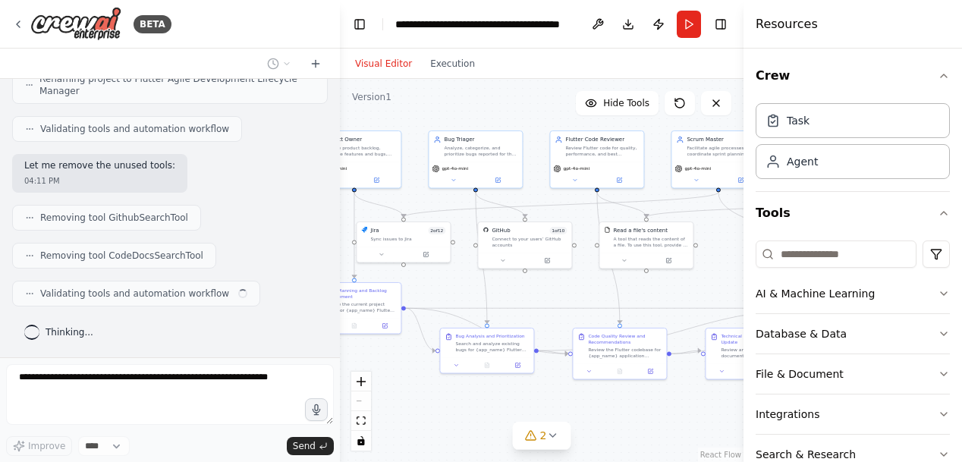
drag, startPoint x: 563, startPoint y: 312, endPoint x: 529, endPoint y: 287, distance: 42.5
click at [529, 287] on div ".deletable-edge-delete-btn { width: 20px; height: 20px; border: 0px solid #ffff…" at bounding box center [541, 270] width 403 height 383
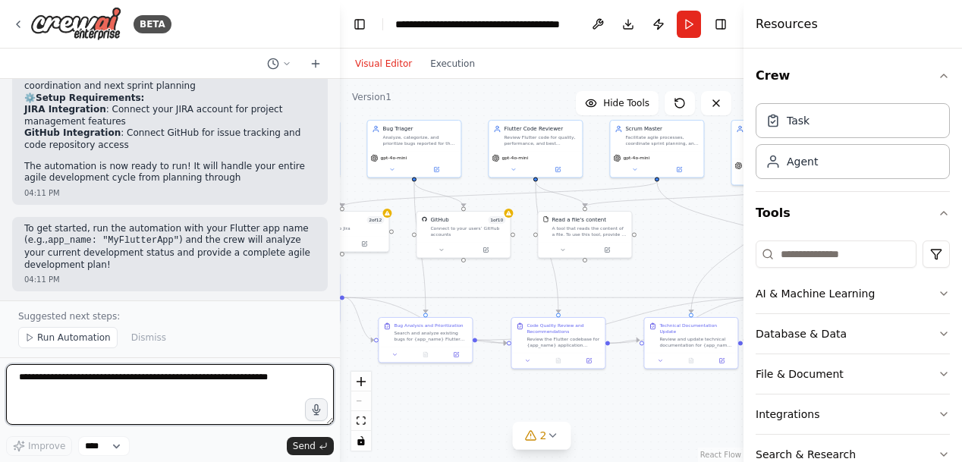
scroll to position [2727, 0]
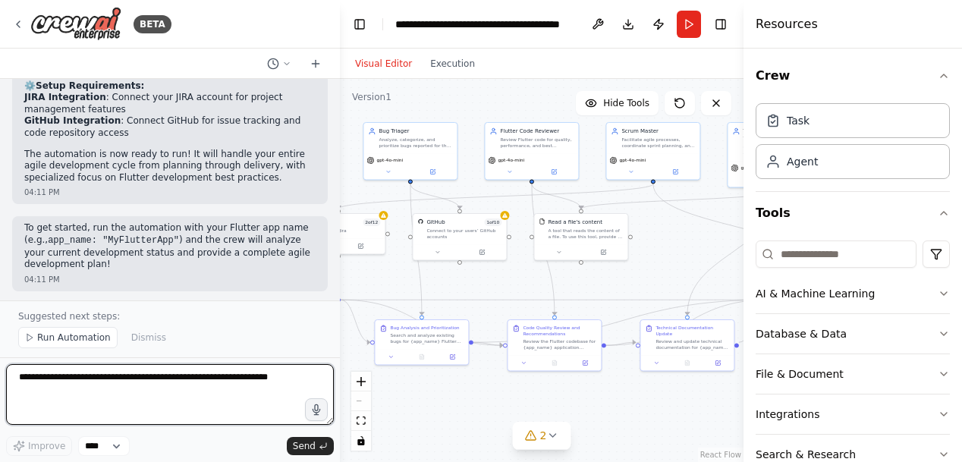
drag, startPoint x: 488, startPoint y: 286, endPoint x: 405, endPoint y: 279, distance: 82.9
click at [405, 279] on div ".deletable-edge-delete-btn { width: 20px; height: 20px; border: 0px solid #ffff…" at bounding box center [541, 270] width 403 height 383
click at [103, 392] on textarea at bounding box center [170, 394] width 328 height 61
type textarea "**********"
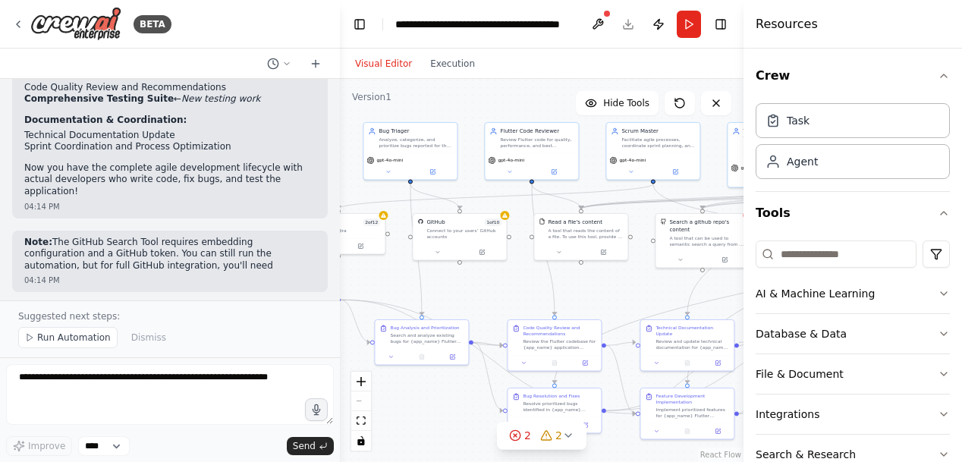
scroll to position [3917, 0]
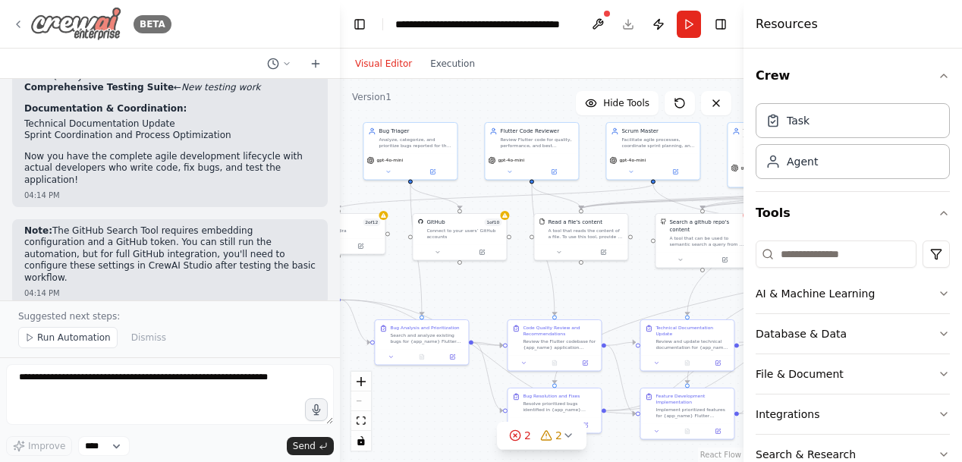
click at [19, 22] on icon at bounding box center [18, 24] width 12 height 12
